Goal: Task Accomplishment & Management: Manage account settings

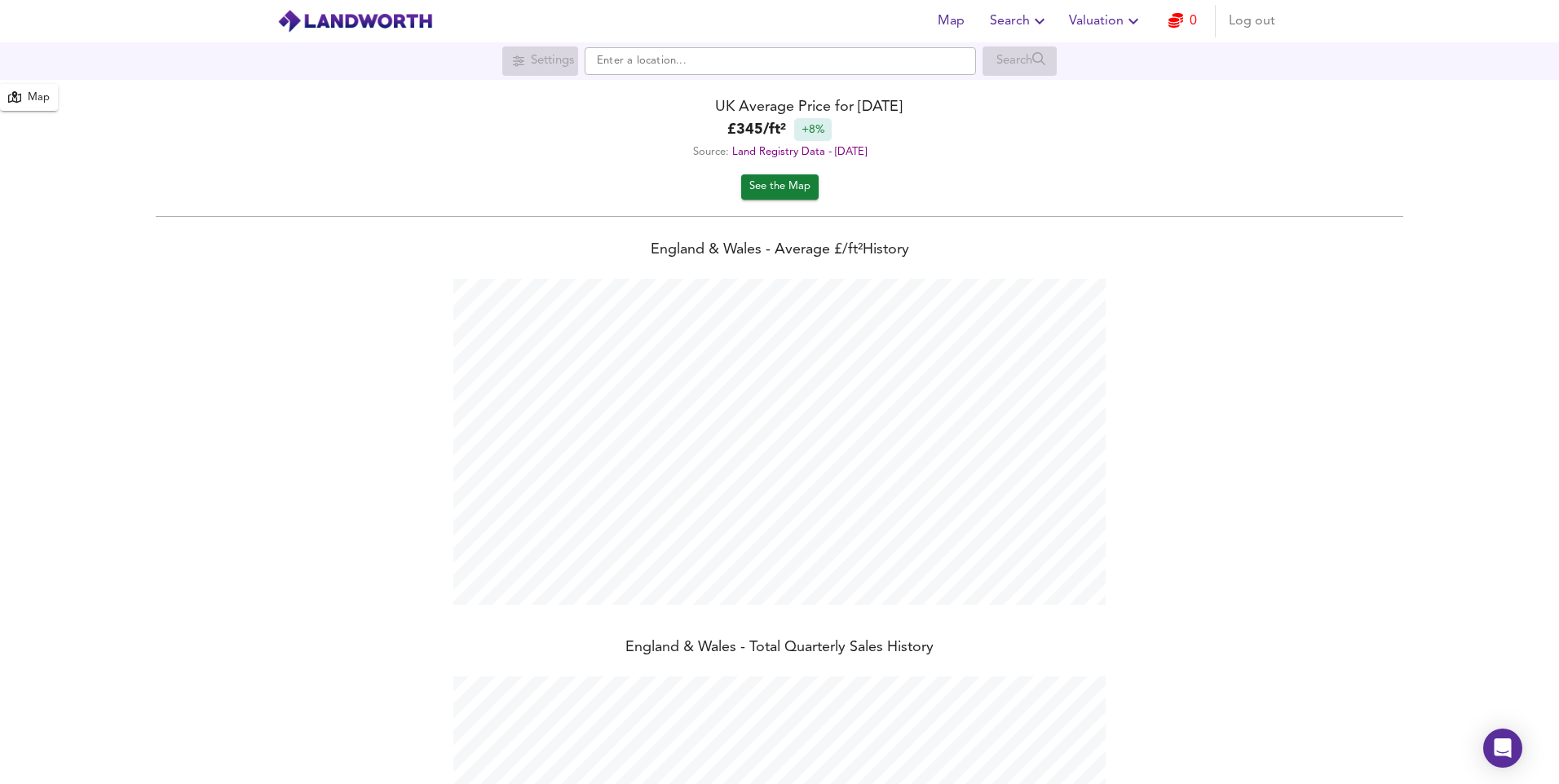
click at [1109, 21] on span "Valuation" at bounding box center [1106, 21] width 74 height 22
click at [1102, 90] on li "Valuation Report History" at bounding box center [1106, 88] width 195 height 29
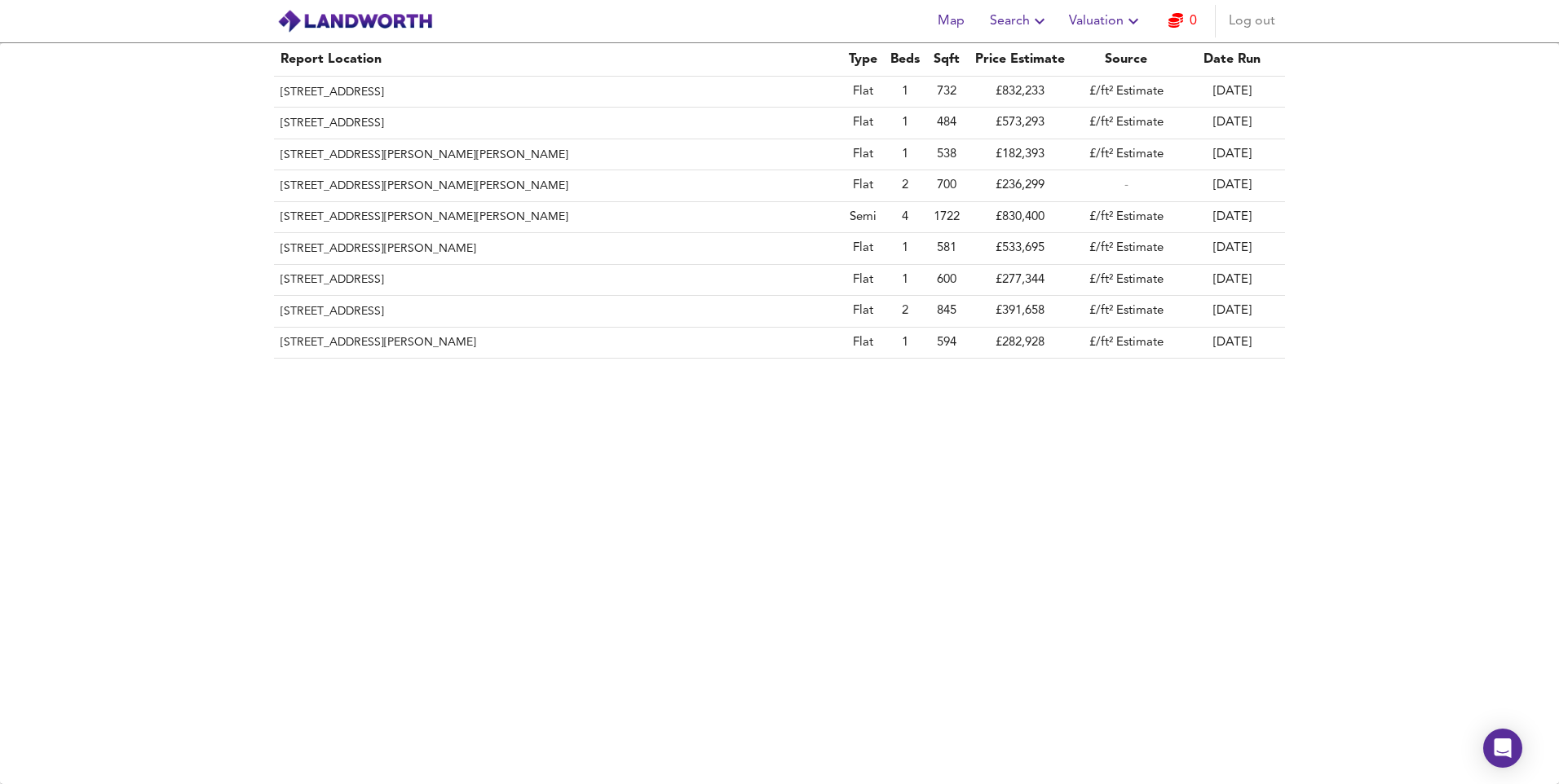
click at [1266, 25] on span "Log out" at bounding box center [1252, 21] width 47 height 22
